Goal: Task Accomplishment & Management: Use online tool/utility

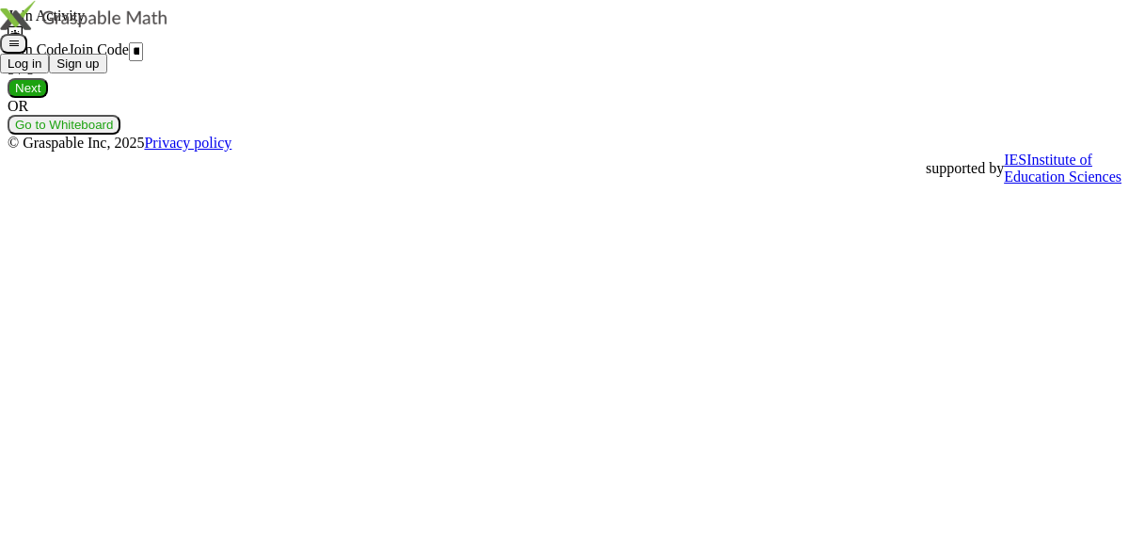
type input "*****"
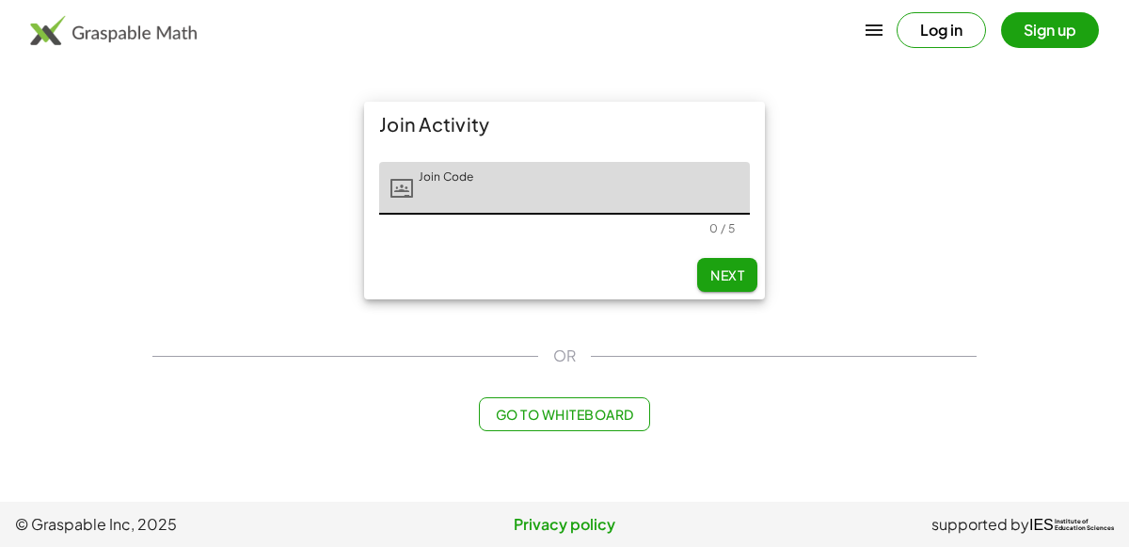
click at [57, 27] on img at bounding box center [113, 30] width 167 height 30
